Goal: Navigation & Orientation: Find specific page/section

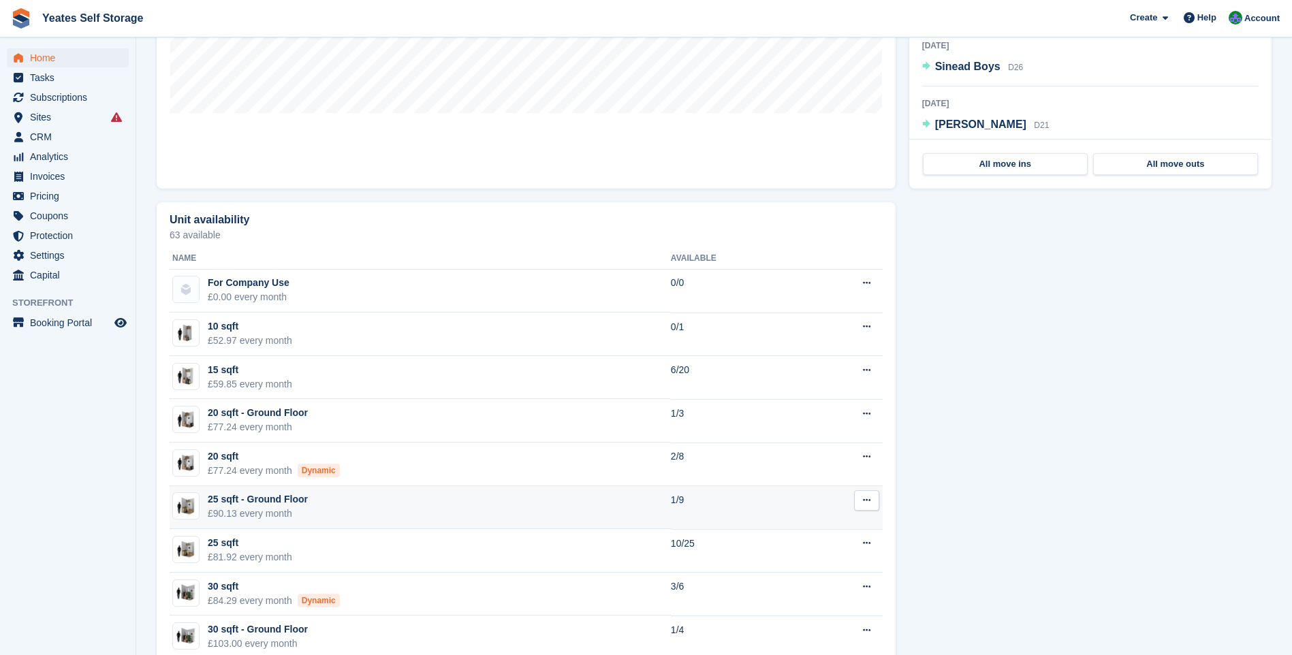
scroll to position [681, 0]
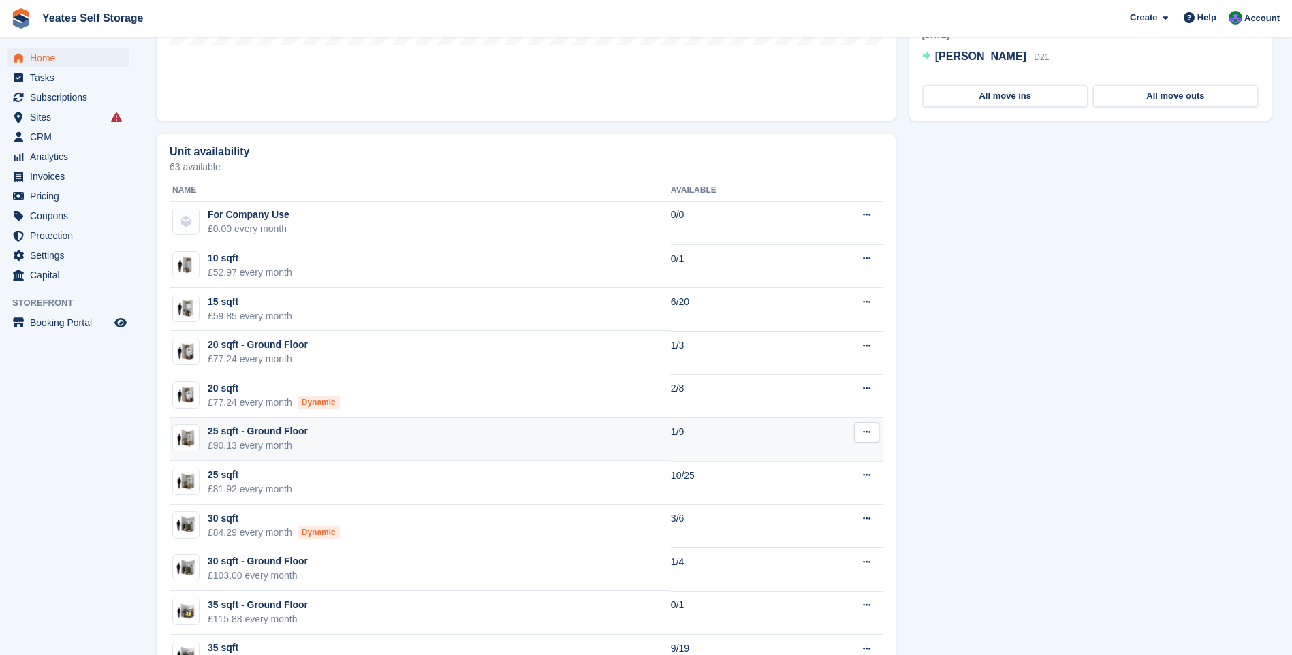
click at [260, 439] on div "£90.13 every month" at bounding box center [258, 446] width 100 height 14
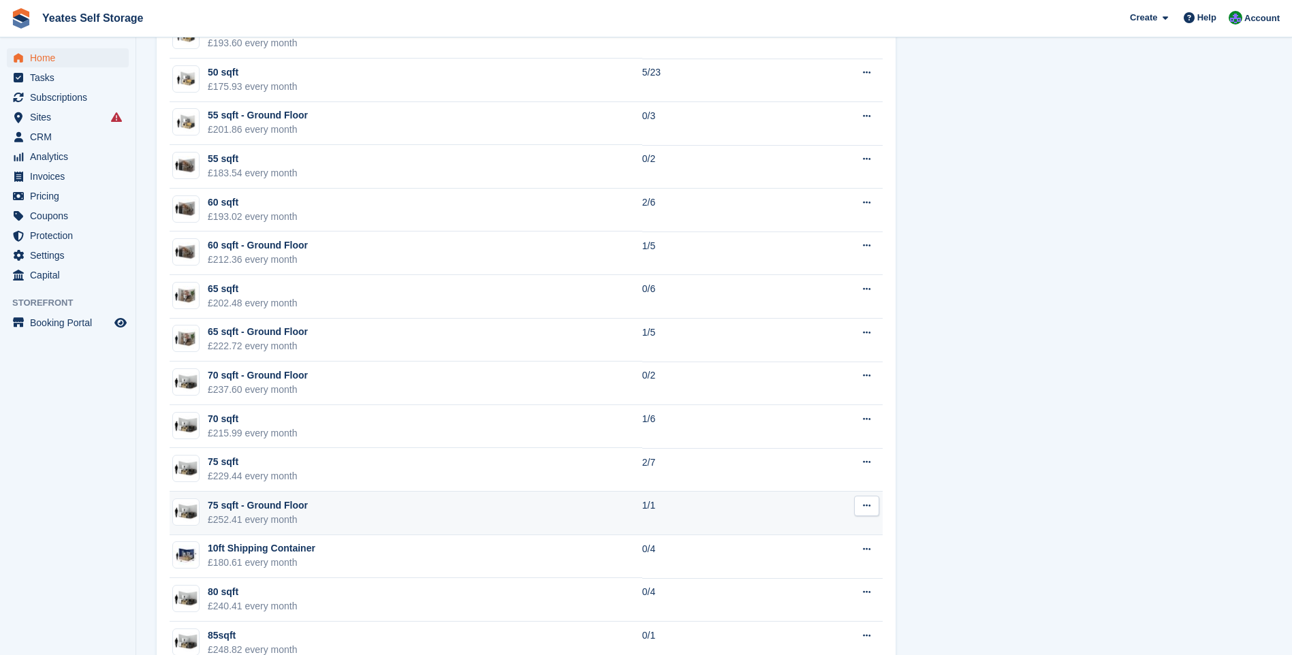
scroll to position [1498, 0]
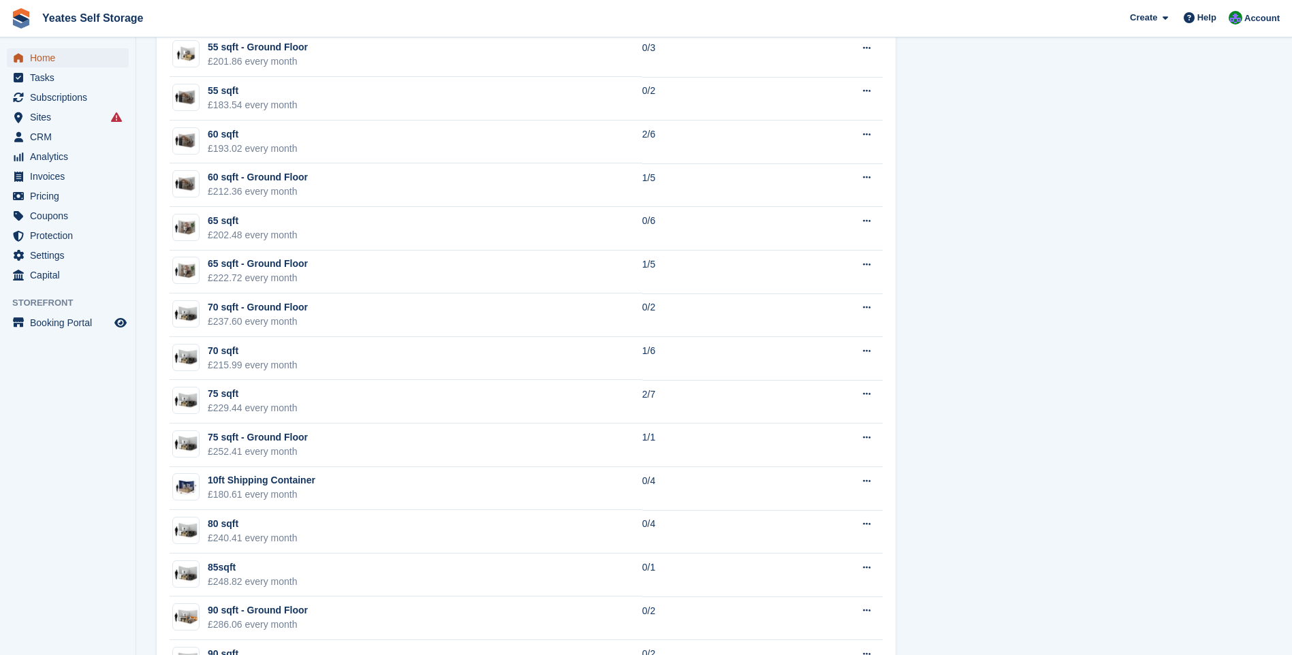
click at [42, 60] on span "Home" at bounding box center [71, 57] width 82 height 19
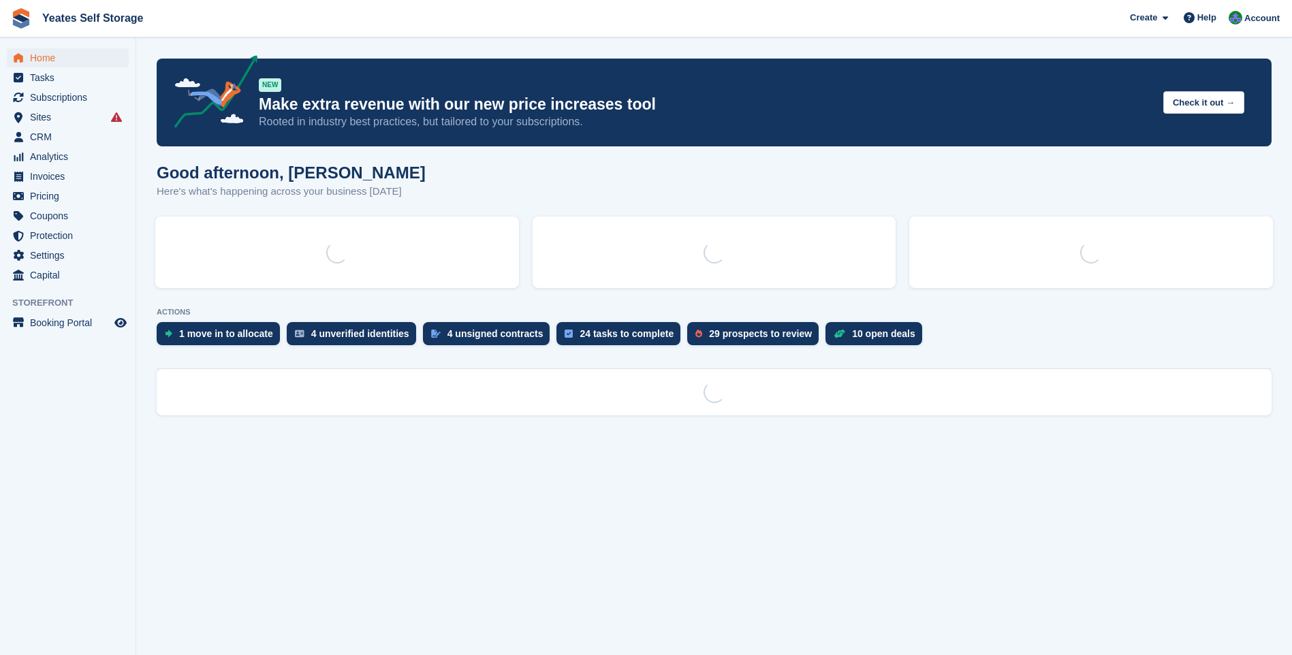
scroll to position [0, 0]
